Goal: Information Seeking & Learning: Learn about a topic

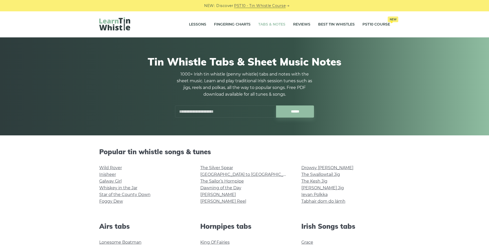
click at [192, 111] on input "text" at bounding box center [225, 112] width 101 height 12
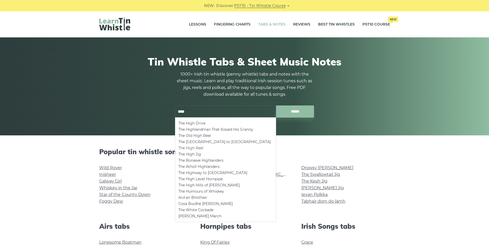
click at [198, 147] on li "The High Reel" at bounding box center [226, 148] width 94 height 6
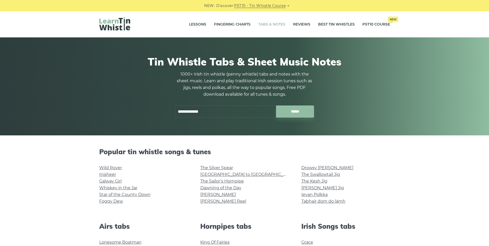
type input "**********"
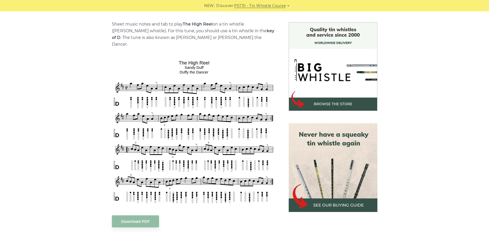
scroll to position [129, 0]
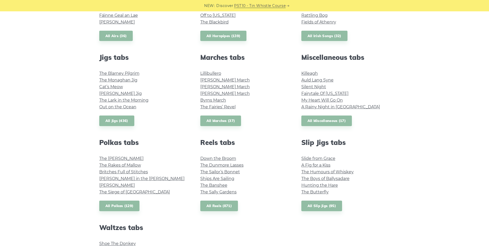
scroll to position [310, 0]
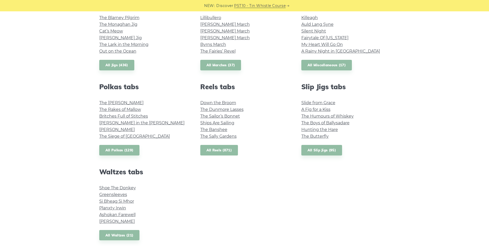
click at [223, 148] on link "All Reels (871)" at bounding box center [219, 150] width 38 height 11
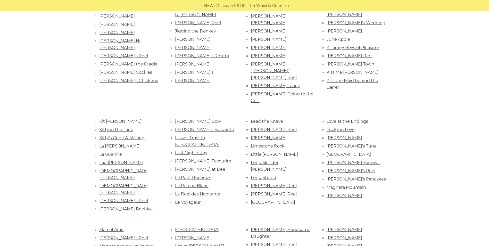
scroll to position [619, 0]
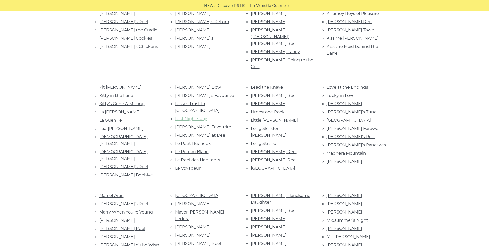
click at [202, 116] on link "Last Night’s Joy" at bounding box center [191, 118] width 32 height 5
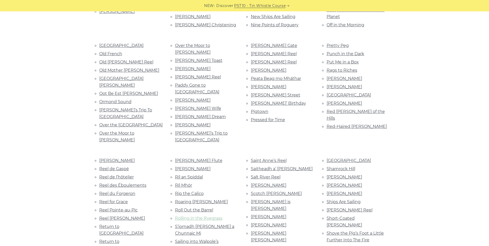
scroll to position [981, 0]
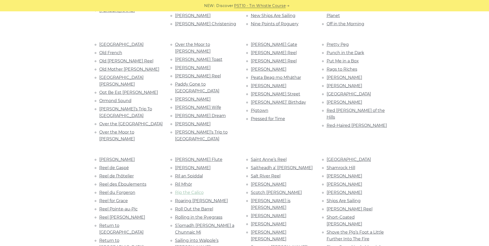
click at [194, 190] on link "Rip the Calico" at bounding box center [189, 192] width 29 height 5
click at [209, 215] on link "Rolling in the Ryegrass" at bounding box center [198, 217] width 47 height 5
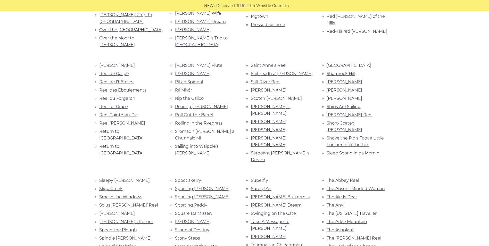
scroll to position [1084, 0]
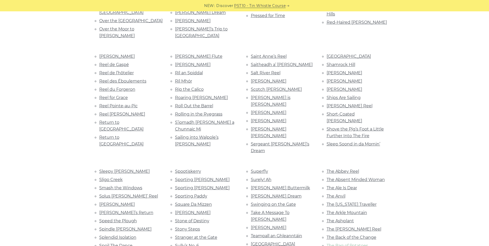
click at [351, 243] on link "The Bag of Potatoes" at bounding box center [348, 245] width 42 height 5
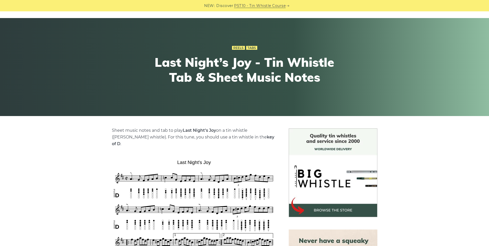
scroll to position [77, 0]
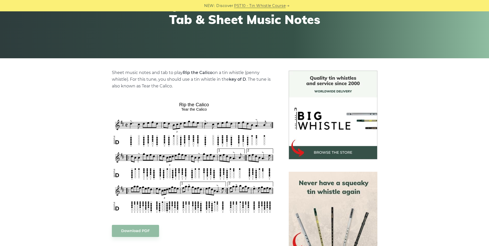
scroll to position [77, 0]
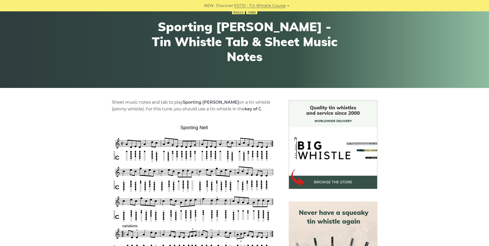
scroll to position [52, 0]
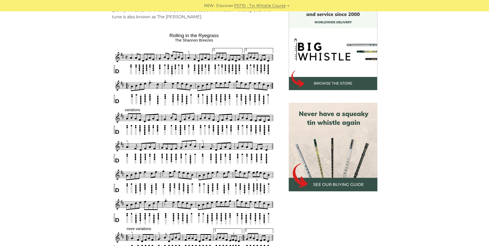
scroll to position [155, 0]
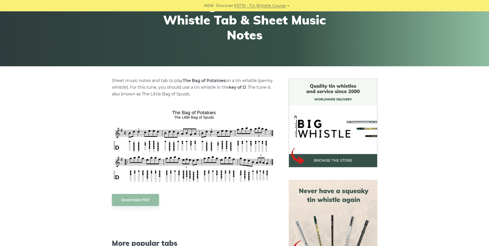
scroll to position [103, 0]
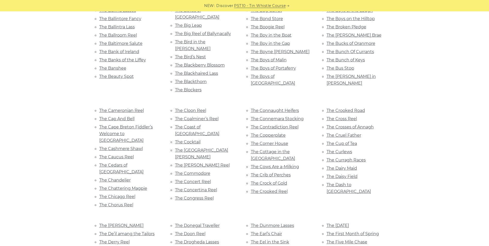
scroll to position [1368, 0]
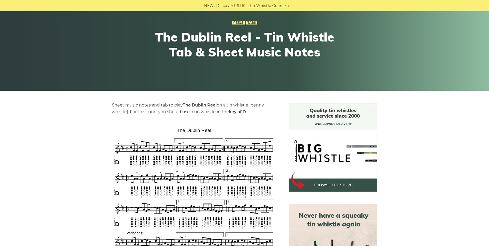
scroll to position [52, 0]
